Goal: Task Accomplishment & Management: Use online tool/utility

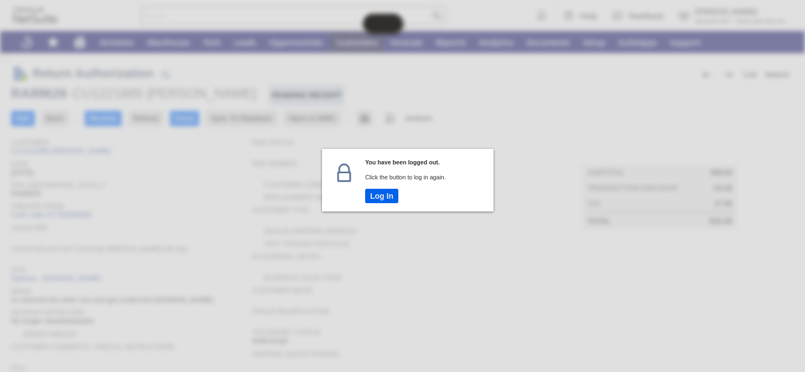
click at [385, 196] on button "Log In" at bounding box center [381, 196] width 33 height 14
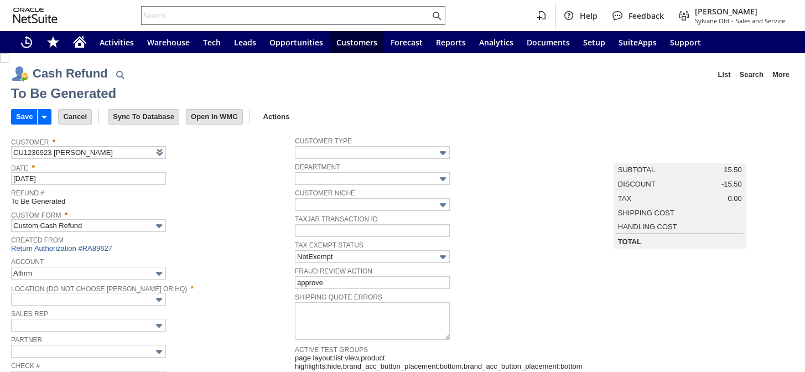
type input "Regions - Merchant 0414"
type input "Headquarters : Head...s : Pending Testing"
type input "[DATE]5"
type input "Buy [DATE] Discount"
type input "-5.0%"
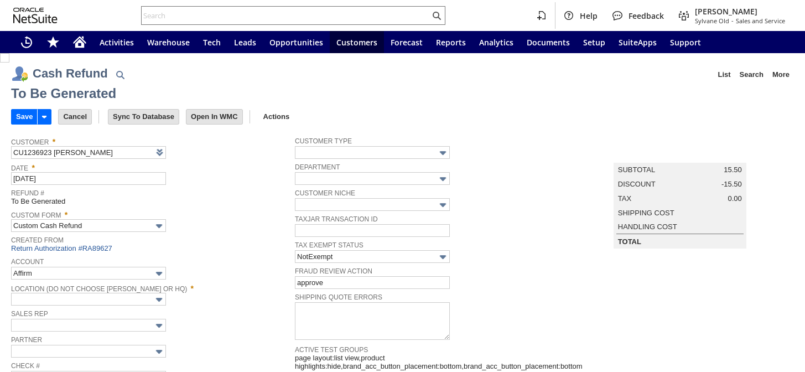
type input "Add"
type input "Copy Previous"
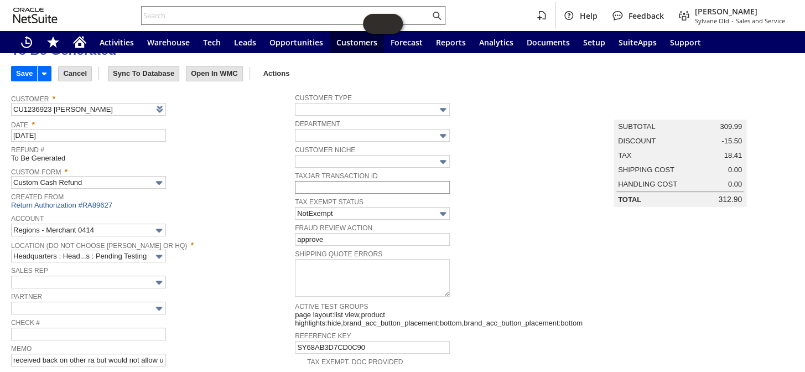
scroll to position [6, 0]
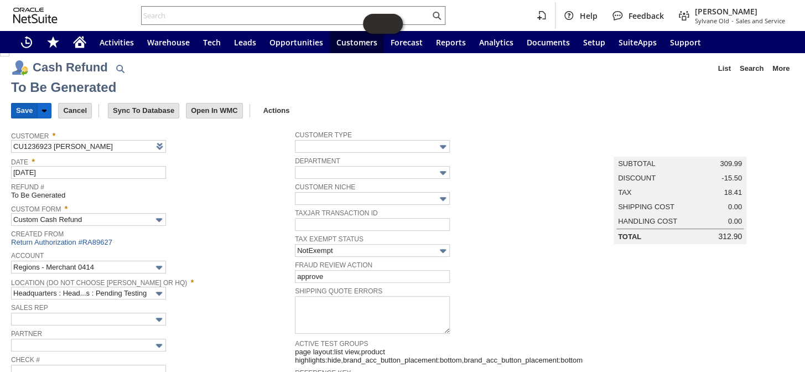
click at [17, 111] on input "Save" at bounding box center [24, 110] width 25 height 14
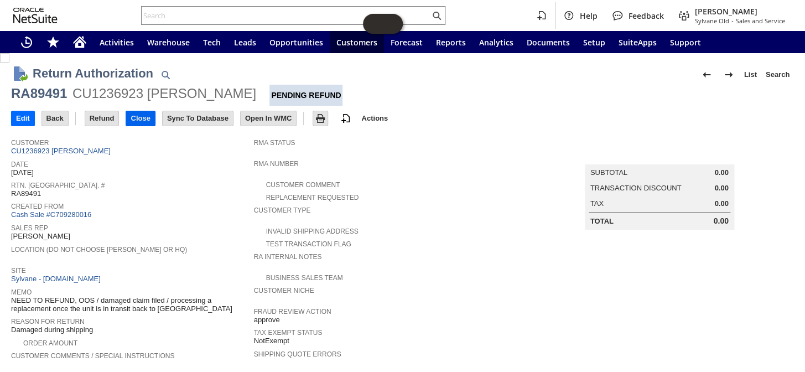
click at [147, 116] on input "Close" at bounding box center [140, 118] width 28 height 14
